Goal: Information Seeking & Learning: Learn about a topic

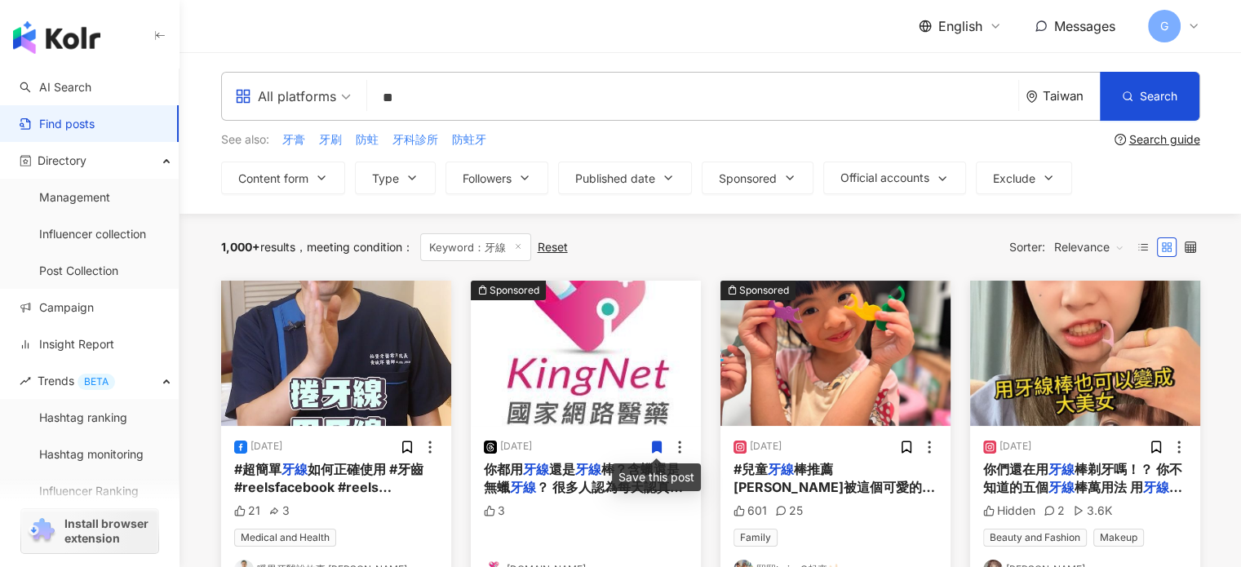
click at [452, 91] on input "**" at bounding box center [693, 97] width 638 height 35
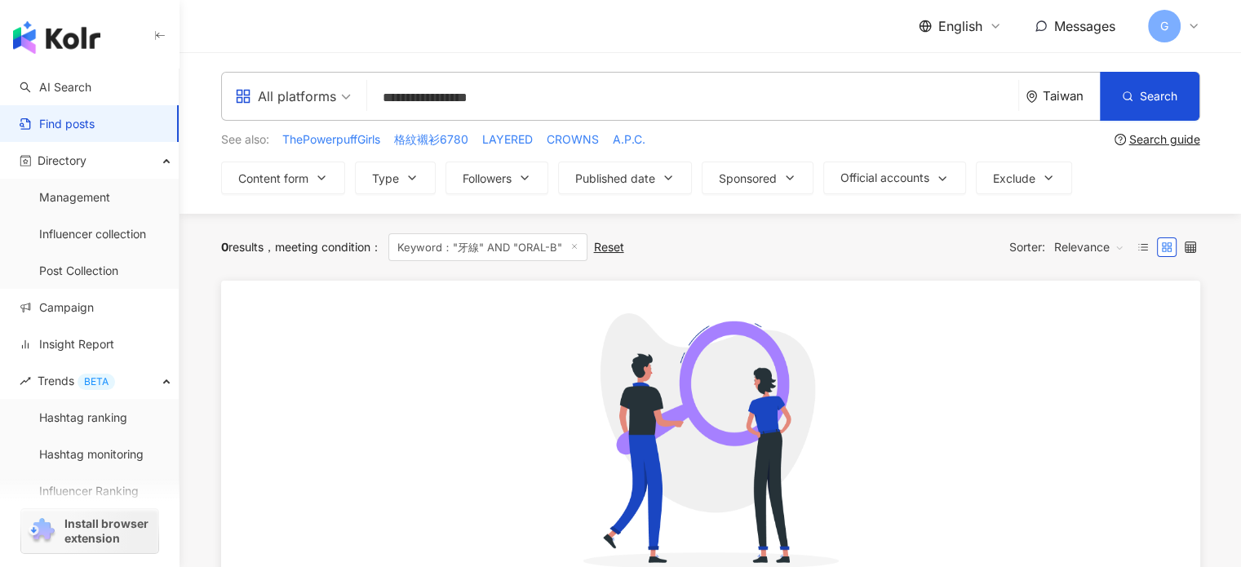
click at [449, 93] on input "**********" at bounding box center [693, 97] width 638 height 35
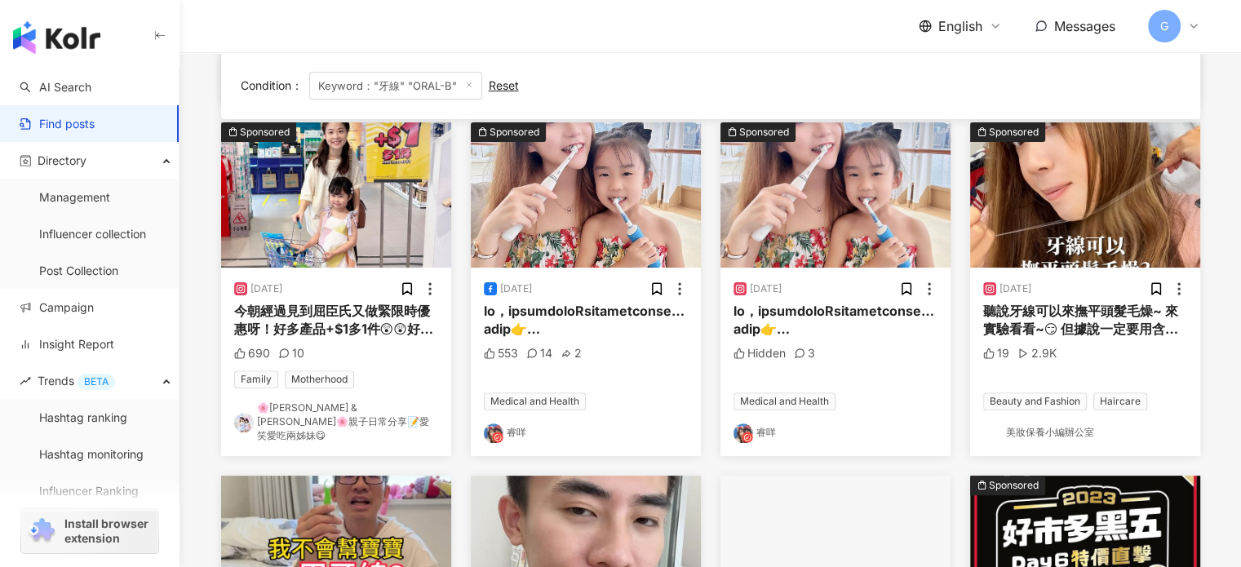
scroll to position [816, 0]
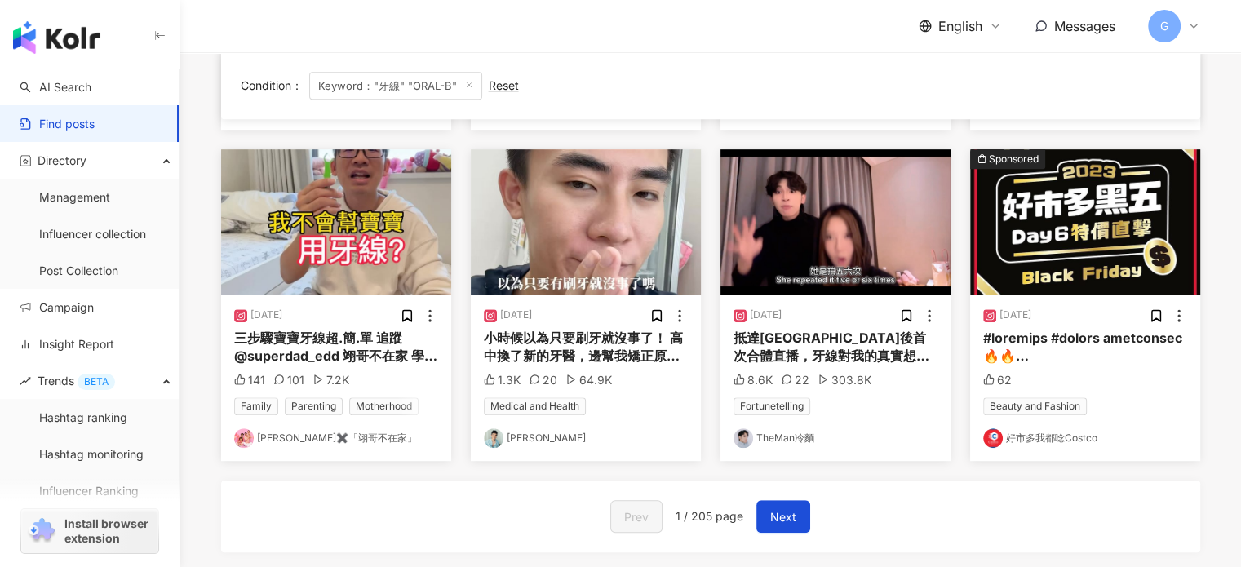
click at [349, 196] on img "button" at bounding box center [336, 221] width 230 height 145
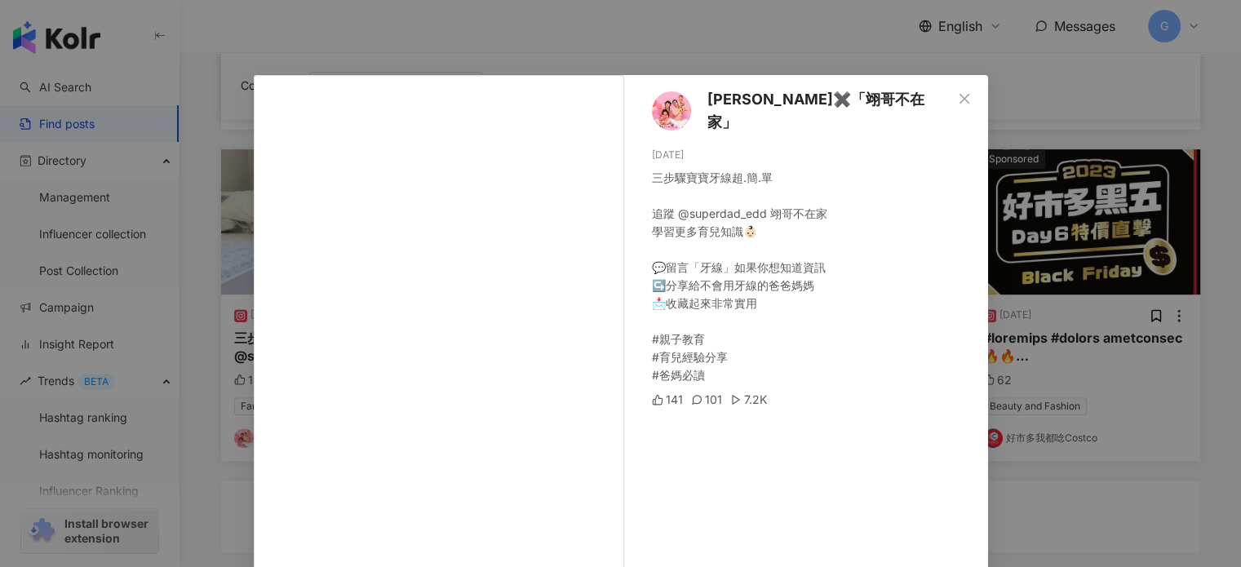
scroll to position [0, 0]
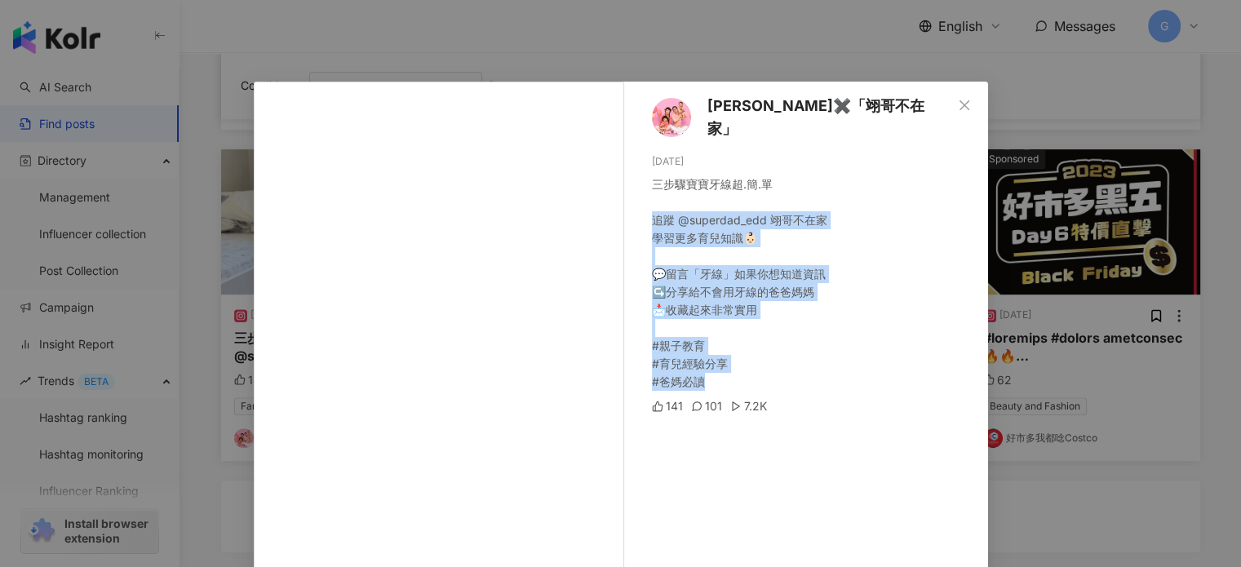
drag, startPoint x: 701, startPoint y: 374, endPoint x: 639, endPoint y: 211, distance: 174.0
click at [639, 211] on div "[PERSON_NAME]✖️「翊哥不在家」 [DATE] 三步驟寶寶牙線超.簡.單 追蹤 @superdad_edd 翊哥不在家 學習更多育兒知識👶🏻 💬留…" at bounding box center [810, 375] width 356 height 586
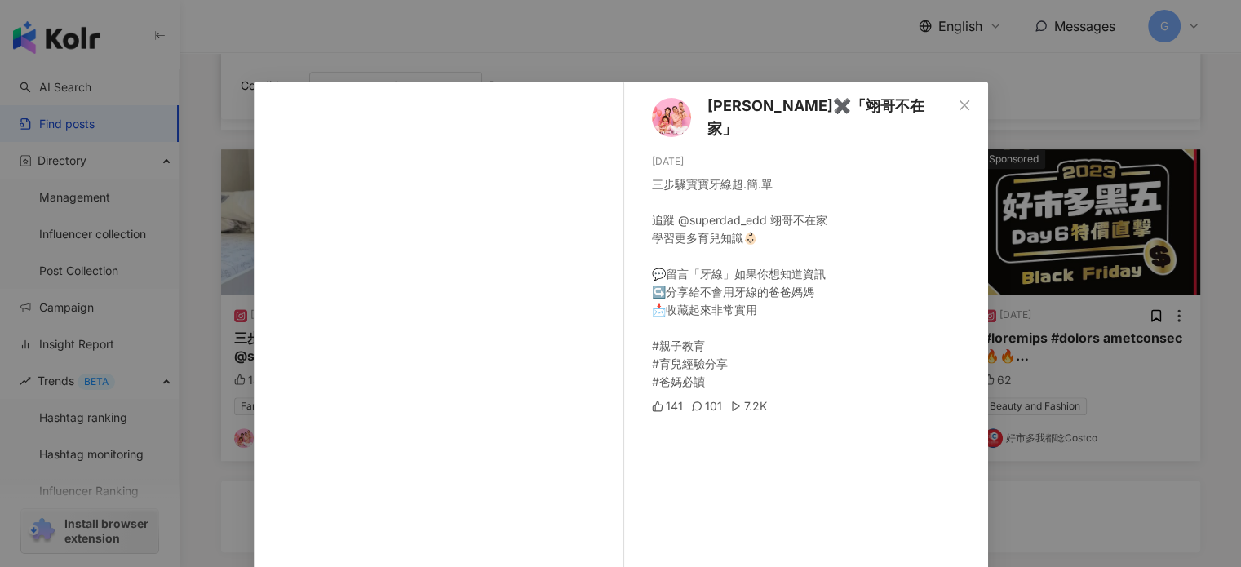
click at [618, 303] on div at bounding box center [440, 398] width 372 height 632
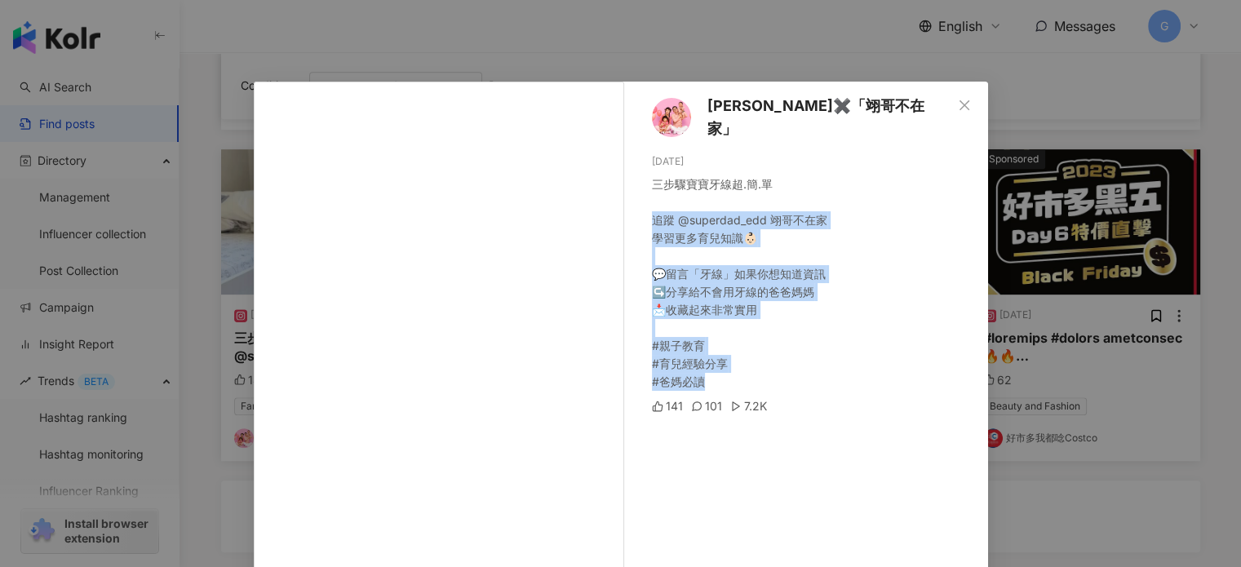
drag, startPoint x: 706, startPoint y: 374, endPoint x: 646, endPoint y: 215, distance: 170.9
click at [652, 215] on div "三步驟寶寶牙線超.簡.單 追蹤 @superdad_edd 翊哥不在家 學習更多育兒知識👶🏻 💬留言「牙線」如果你想知道資訊 ↪️分享給不會用牙線的爸爸媽媽 …" at bounding box center [813, 282] width 323 height 215
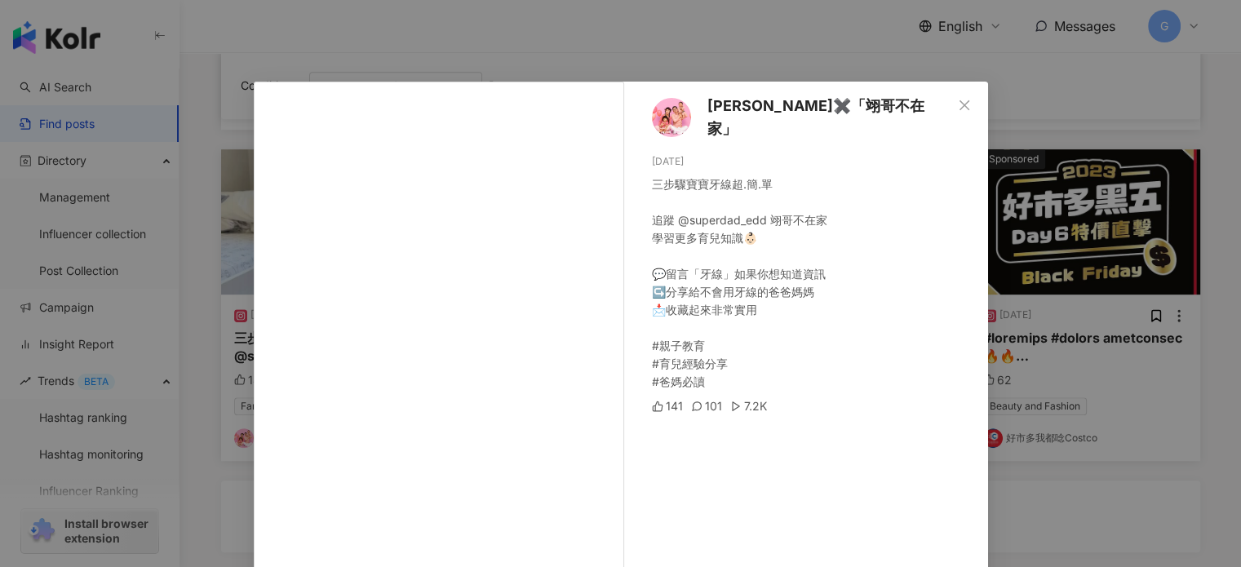
drag, startPoint x: 746, startPoint y: 454, endPoint x: 770, endPoint y: 414, distance: 46.4
click at [746, 454] on div "[PERSON_NAME]✖️「翊哥不在家」 [DATE] 三步驟寶寶牙線超.簡.單 追蹤 @superdad_edd 翊哥不在家 學習更多育兒知識👶🏻 💬留…" at bounding box center [810, 375] width 356 height 586
click at [958, 100] on icon "close" at bounding box center [964, 105] width 13 height 13
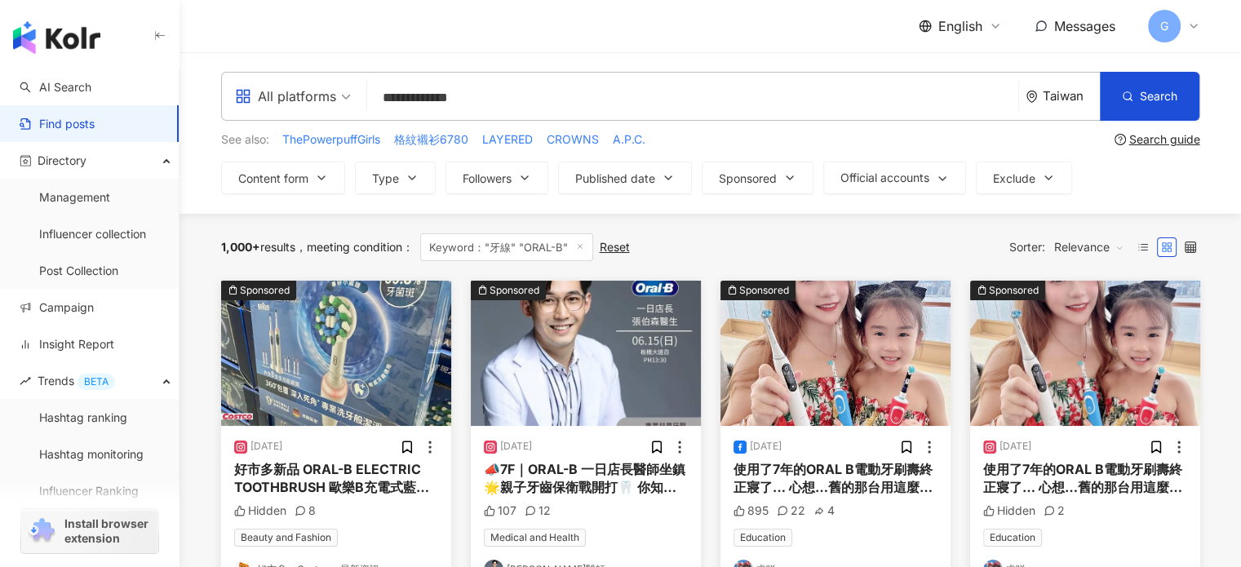
click at [421, 91] on input "**********" at bounding box center [693, 97] width 638 height 35
type input "**********"
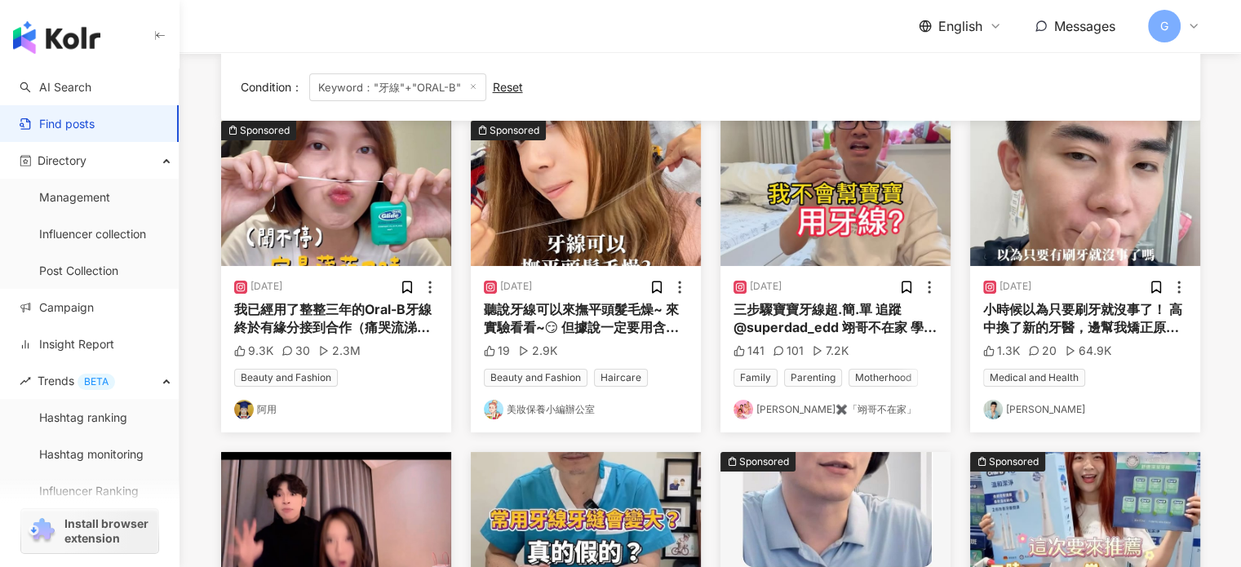
scroll to position [163, 0]
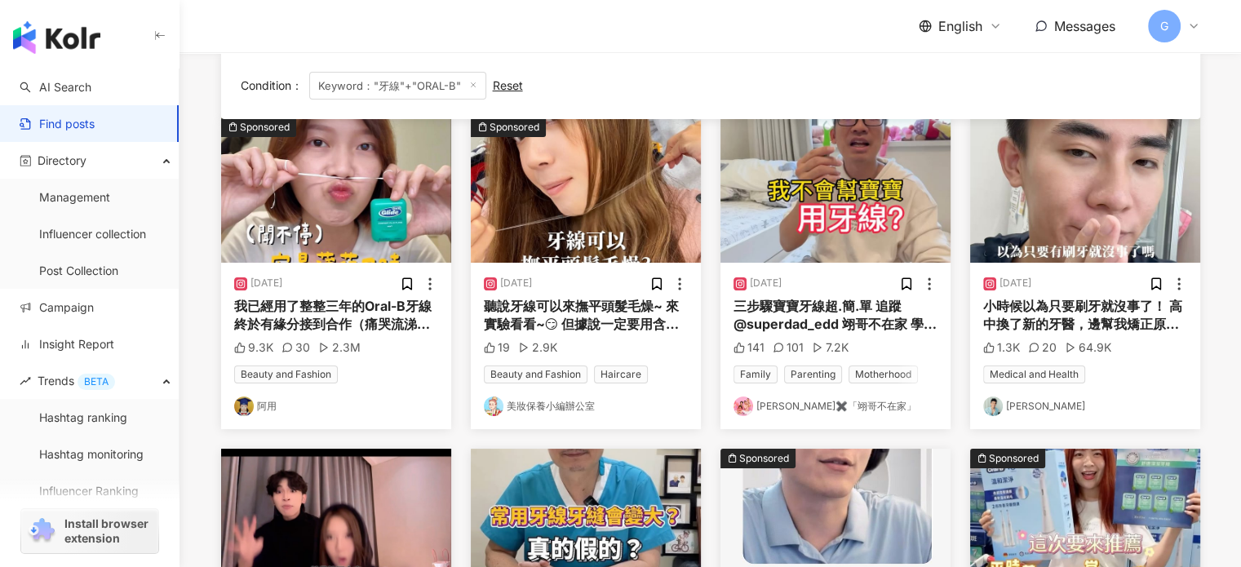
click at [564, 281] on div "[DATE]" at bounding box center [586, 284] width 204 height 16
click at [593, 231] on img "button" at bounding box center [586, 189] width 230 height 145
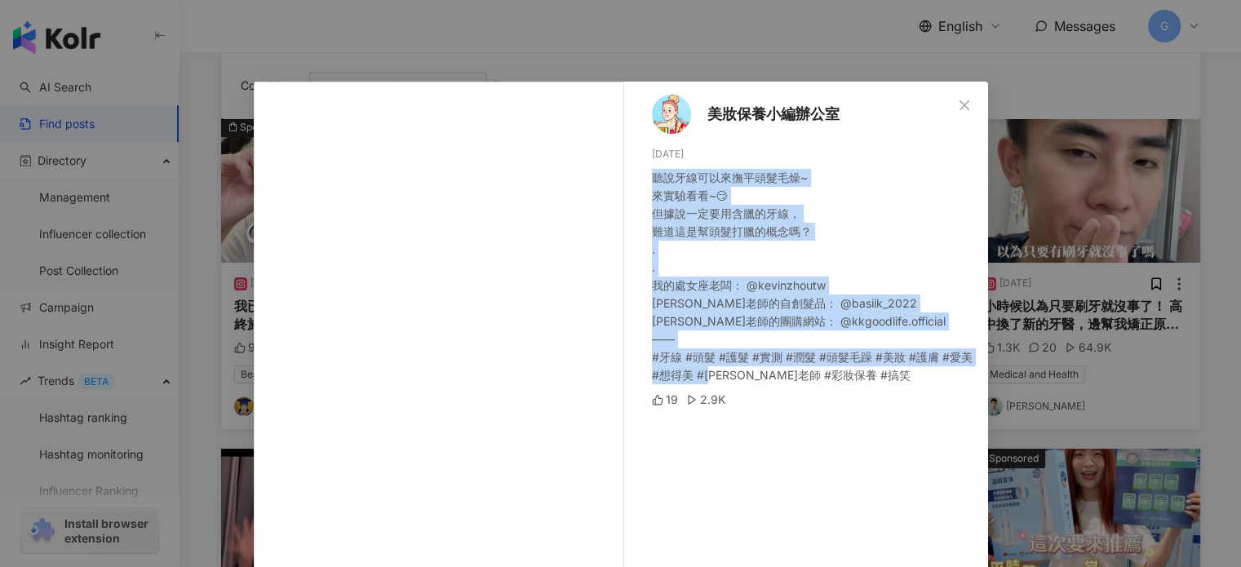
drag, startPoint x: 682, startPoint y: 334, endPoint x: 639, endPoint y: 176, distance: 163.0
click at [639, 176] on div "美妝保養小編辦公室 [DATE] 聽說牙線可以來撫平頭髮毛燥~ 來實驗看看~😏 但據說一定要用含臘的牙線， 難道這是幫頭髮打臘的概念嗎？ . . 我的處女座老…" at bounding box center [810, 375] width 356 height 586
click at [959, 104] on icon "close" at bounding box center [964, 105] width 13 height 13
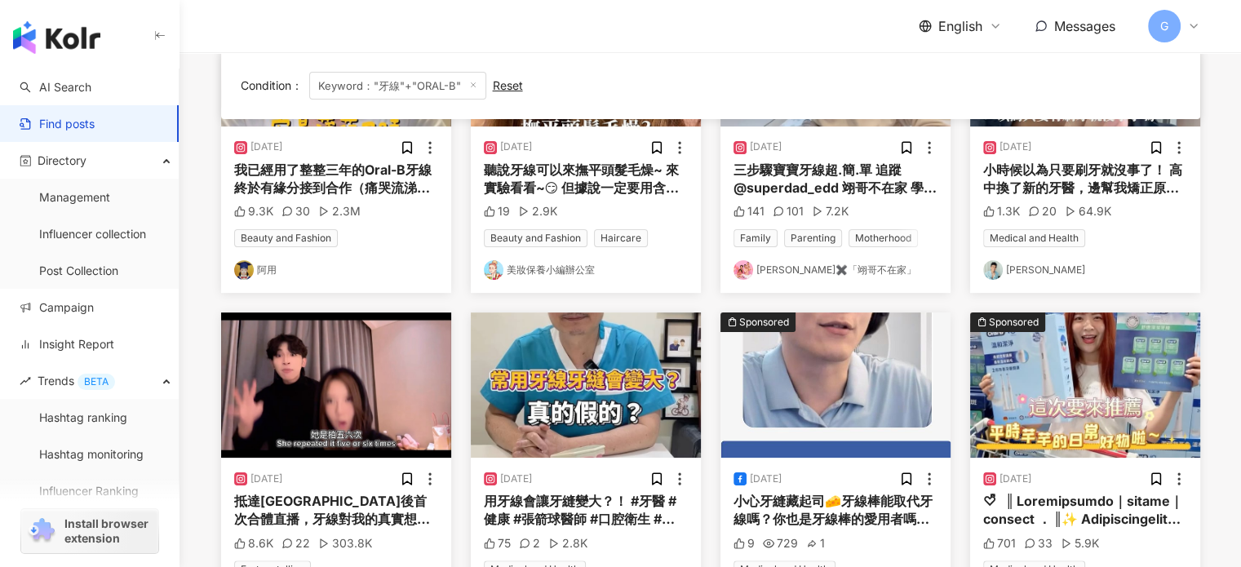
scroll to position [326, 0]
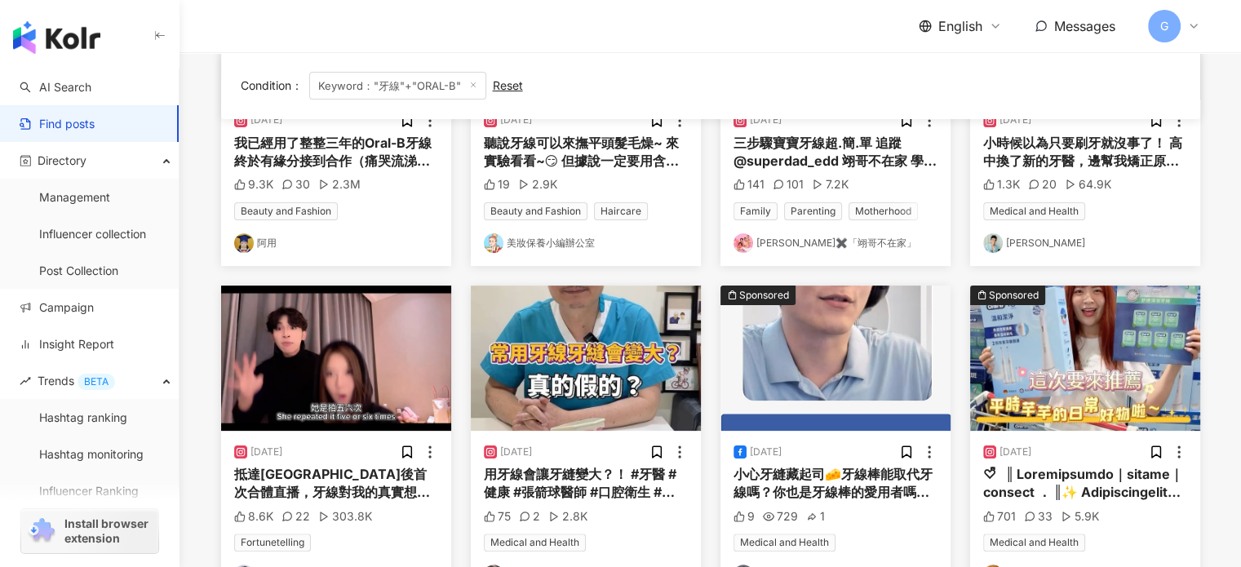
click at [621, 439] on div "[DATE] 用牙線會讓牙縫變大？！ #牙醫 #健康 #張箭球醫師 #口腔衛生 #[GEOGRAPHIC_DATA] #[GEOGRAPHIC_DATA] #…" at bounding box center [586, 514] width 230 height 166
click at [621, 380] on img "button" at bounding box center [586, 357] width 230 height 145
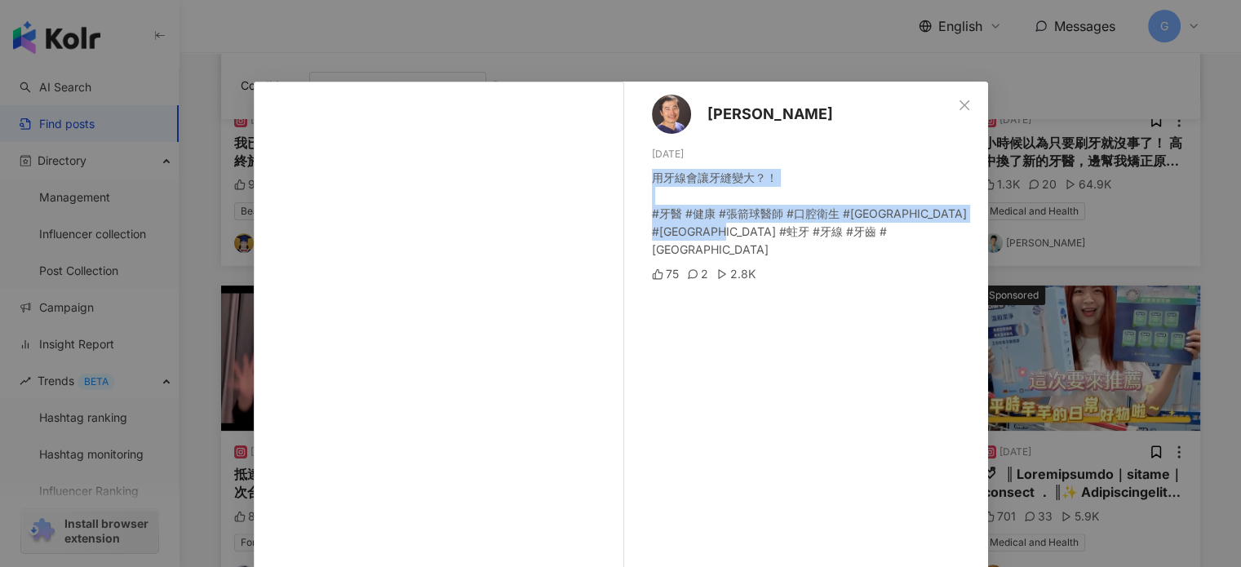
drag, startPoint x: 783, startPoint y: 231, endPoint x: 649, endPoint y: 170, distance: 146.7
click at [652, 170] on div "用牙線會讓牙縫變大？！ #牙醫 #健康 #張箭球醫師 #口腔衛生 #[GEOGRAPHIC_DATA] #[GEOGRAPHIC_DATA] #蛀牙 #牙線 …" at bounding box center [813, 214] width 323 height 90
click at [959, 104] on icon "close" at bounding box center [964, 105] width 13 height 13
